Goal: Obtain resource: Download file/media

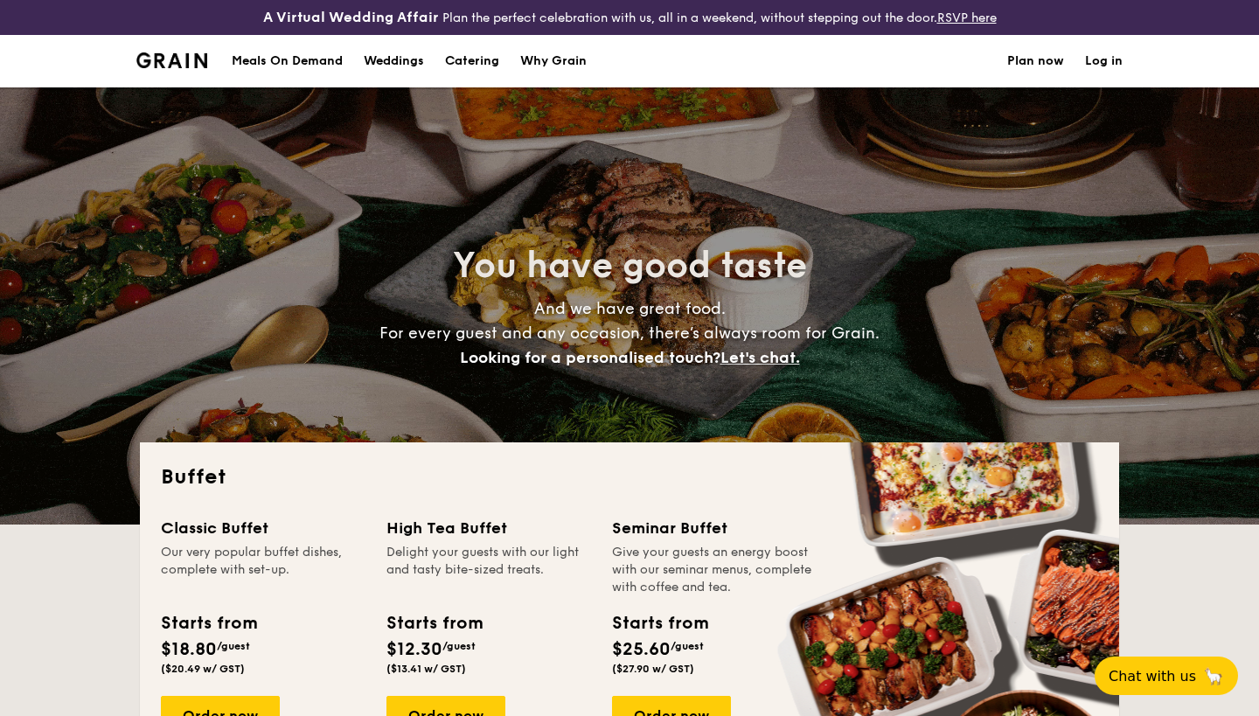
select select
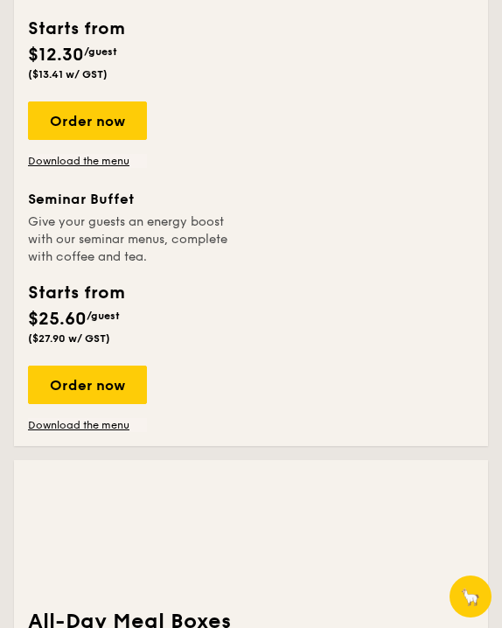
scroll to position [943, 0]
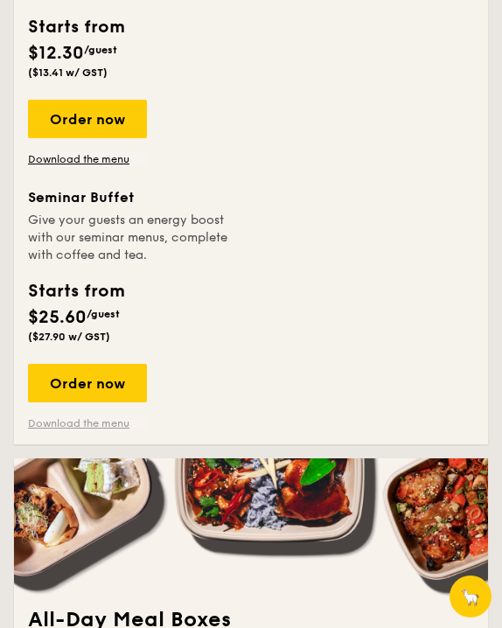
click at [103, 421] on link "Download the menu" at bounding box center [87, 423] width 119 height 14
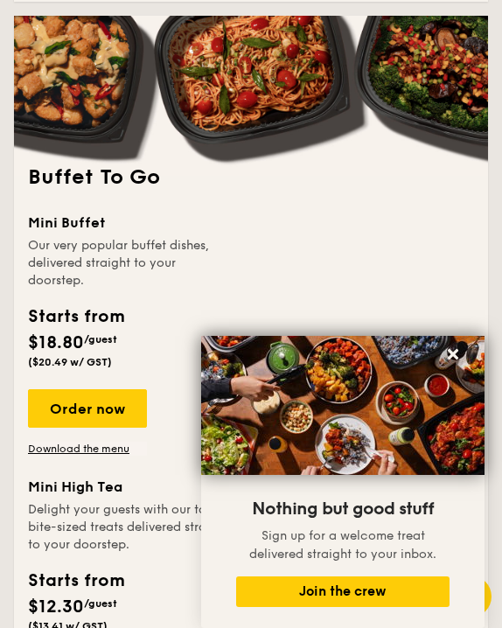
scroll to position [2406, 0]
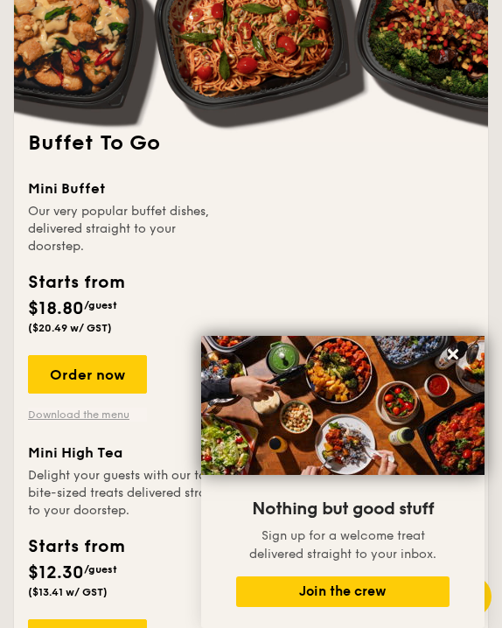
click at [105, 414] on link "Download the menu" at bounding box center [87, 414] width 119 height 14
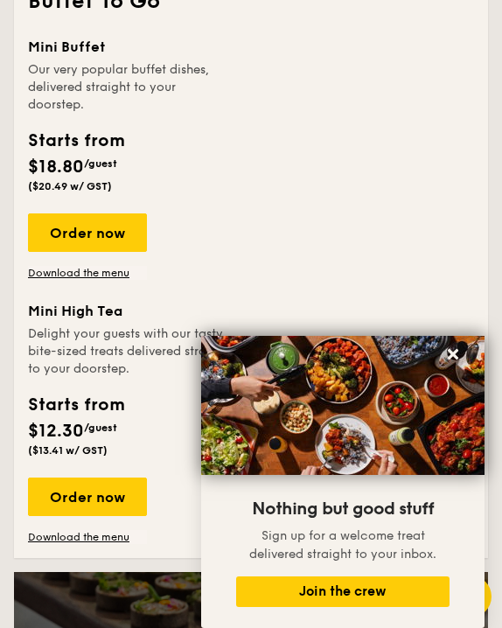
scroll to position [2504, 0]
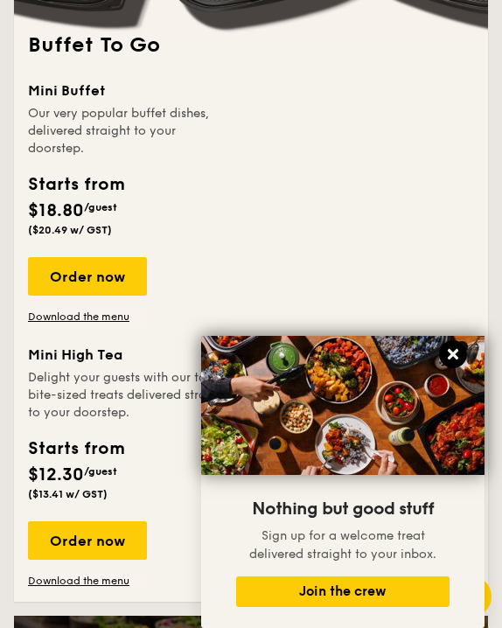
click at [453, 360] on icon at bounding box center [453, 354] width 16 height 16
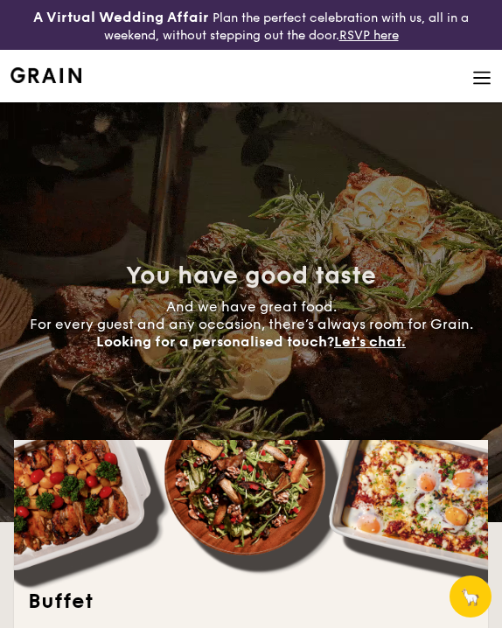
scroll to position [0, 0]
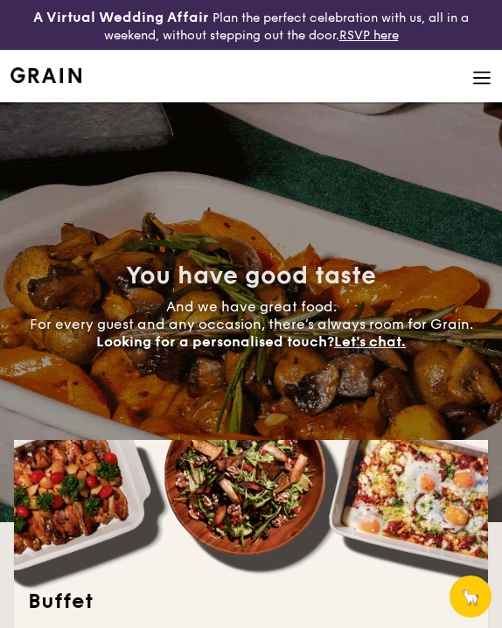
click at [484, 94] on li at bounding box center [250, 76] width 481 height 52
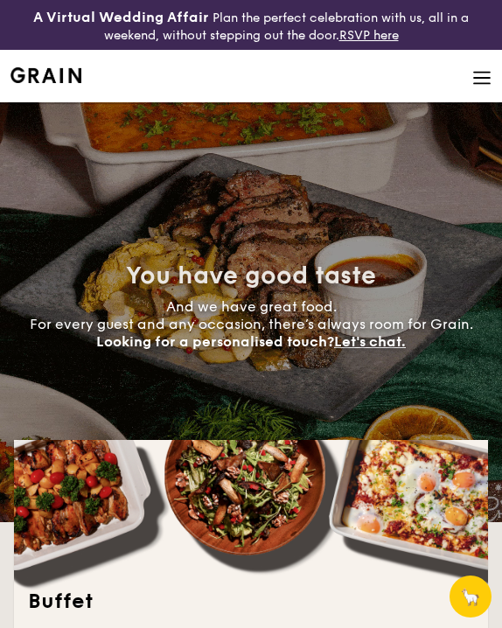
click at [484, 86] on img at bounding box center [481, 77] width 19 height 19
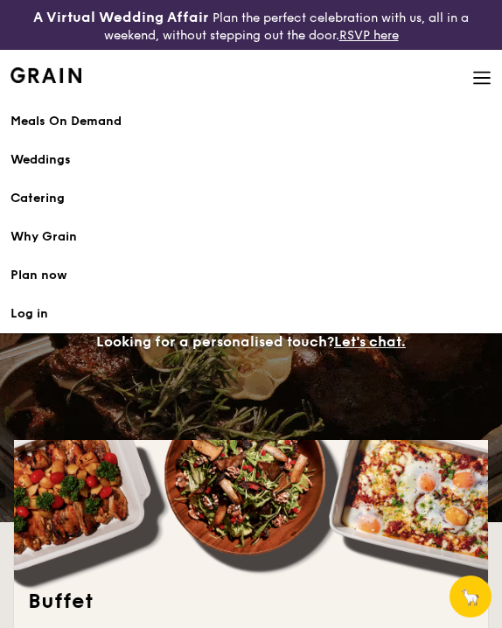
click at [48, 271] on link "Plan now" at bounding box center [250, 275] width 481 height 38
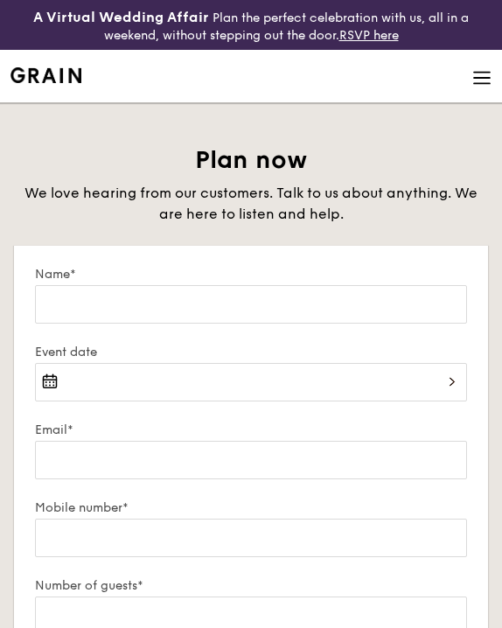
select select
click at [471, 68] on li at bounding box center [250, 76] width 481 height 52
click at [476, 77] on img at bounding box center [481, 77] width 19 height 19
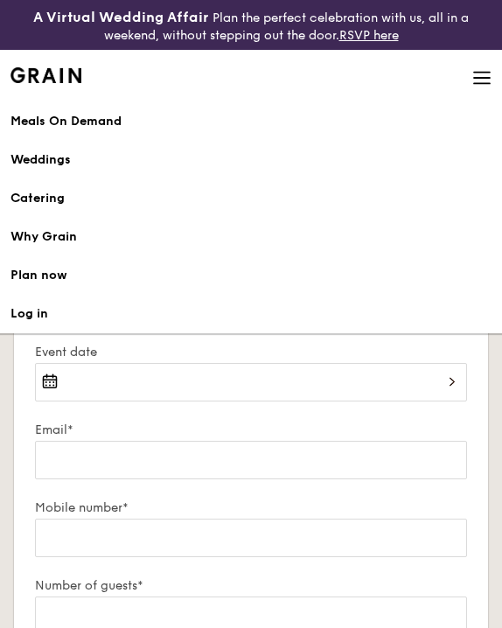
click at [76, 232] on div "Why Grain" at bounding box center [250, 236] width 481 height 17
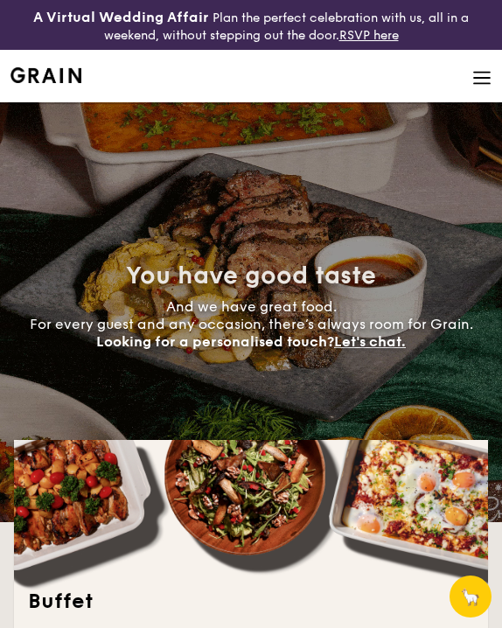
select select
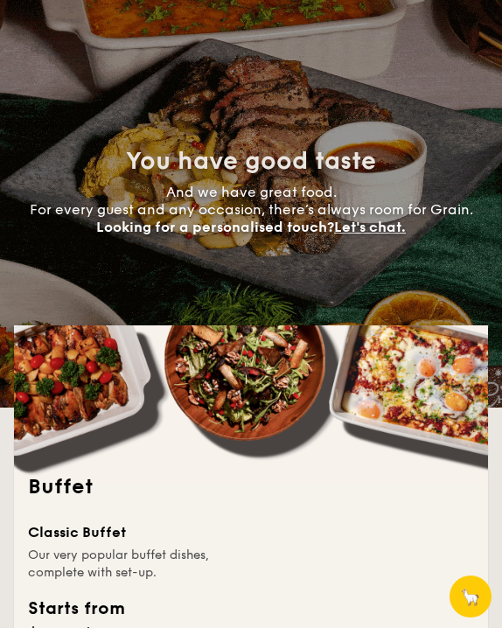
scroll to position [45, 0]
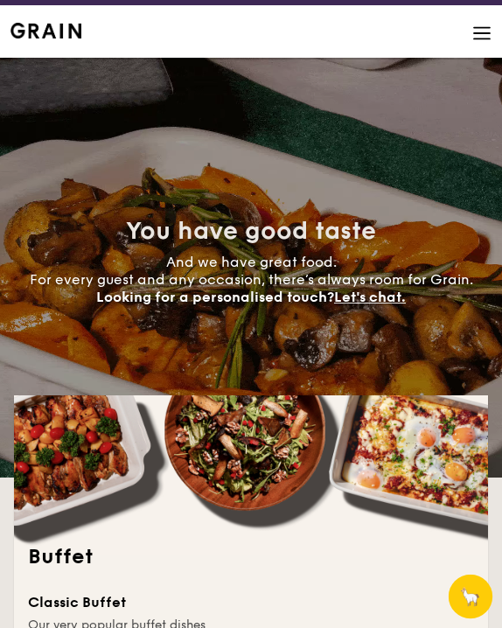
click at [470, 601] on span "🦙" at bounding box center [470, 596] width 22 height 21
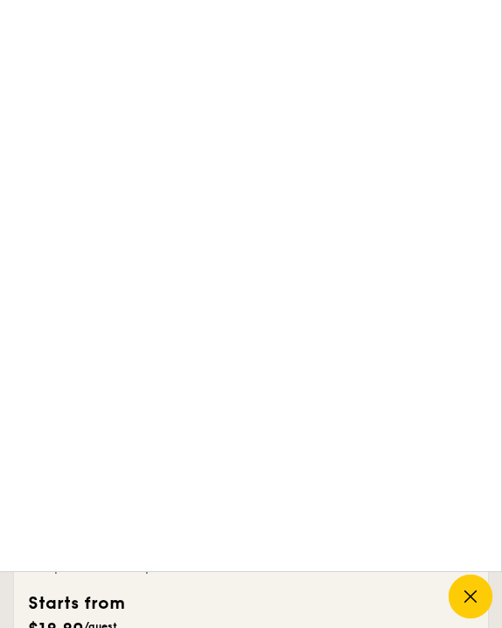
scroll to position [126, 0]
click at [462, 589] on icon at bounding box center [470, 596] width 21 height 21
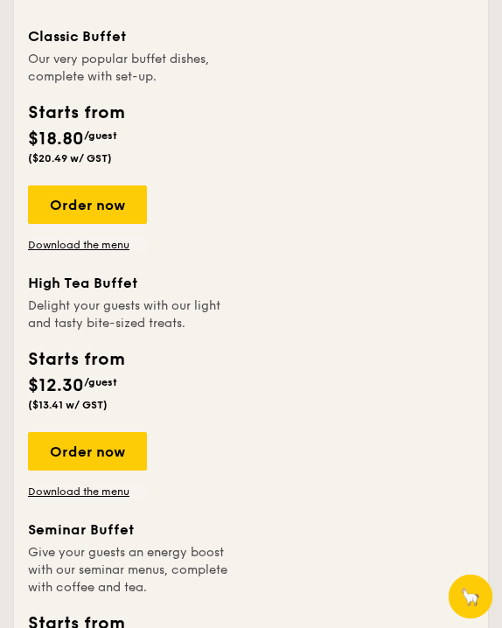
scroll to position [552, 0]
